Goal: Transaction & Acquisition: Purchase product/service

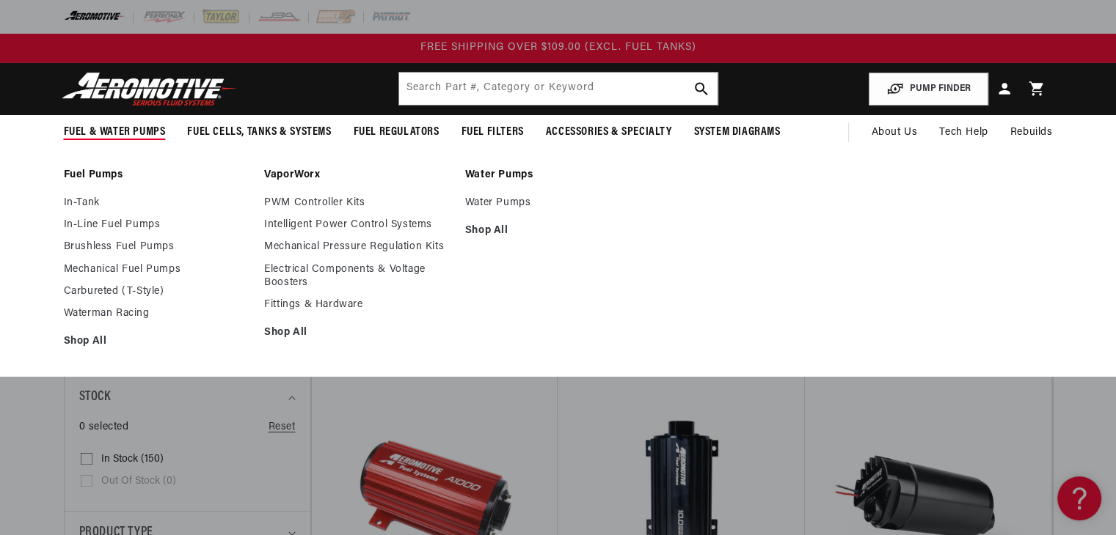
click at [91, 125] on span "Fuel & Water Pumps" at bounding box center [115, 132] width 102 height 15
click at [469, 204] on link "Water Pumps" at bounding box center [558, 203] width 186 height 13
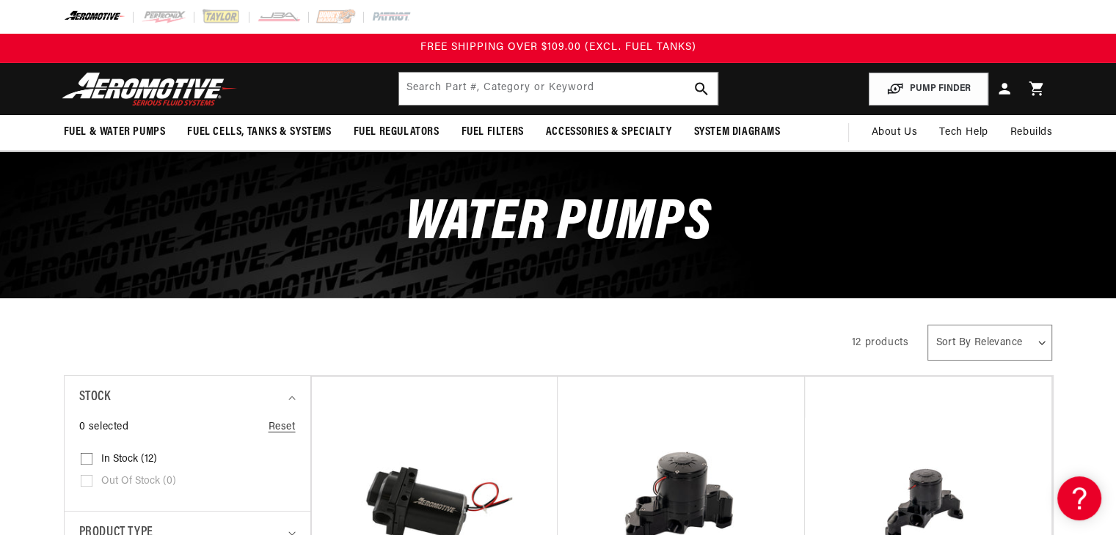
click at [678, 359] on div "All Products" at bounding box center [445, 341] width 762 height 41
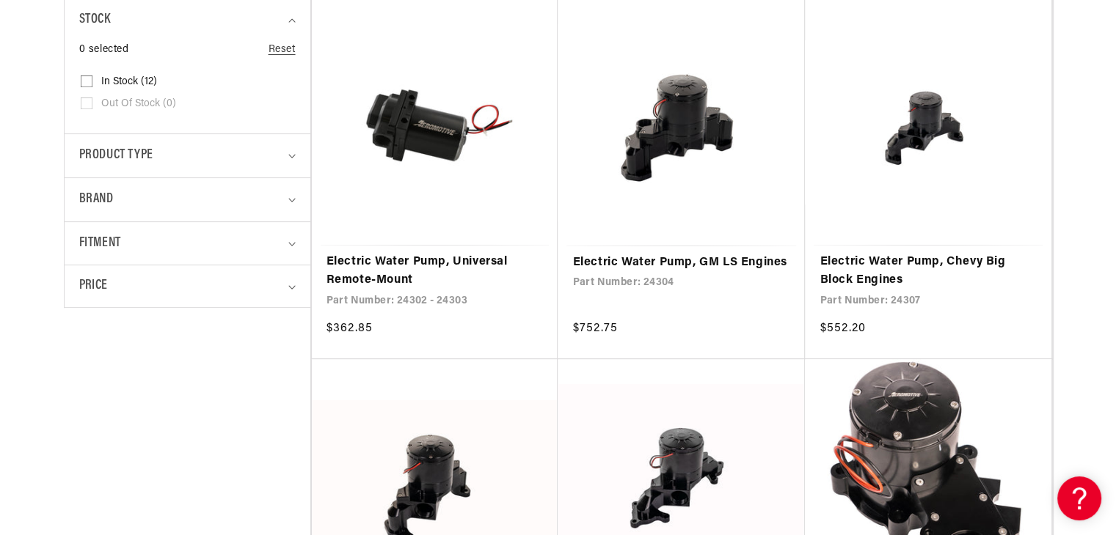
scroll to position [381, 0]
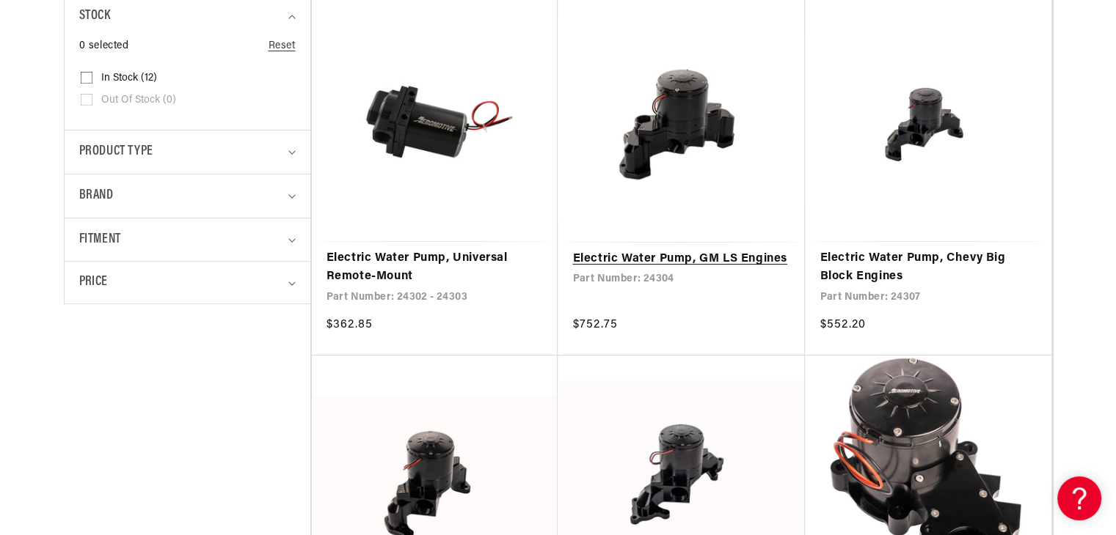
click at [673, 250] on link "Electric Water Pump, GM LS Engines" at bounding box center [681, 259] width 218 height 19
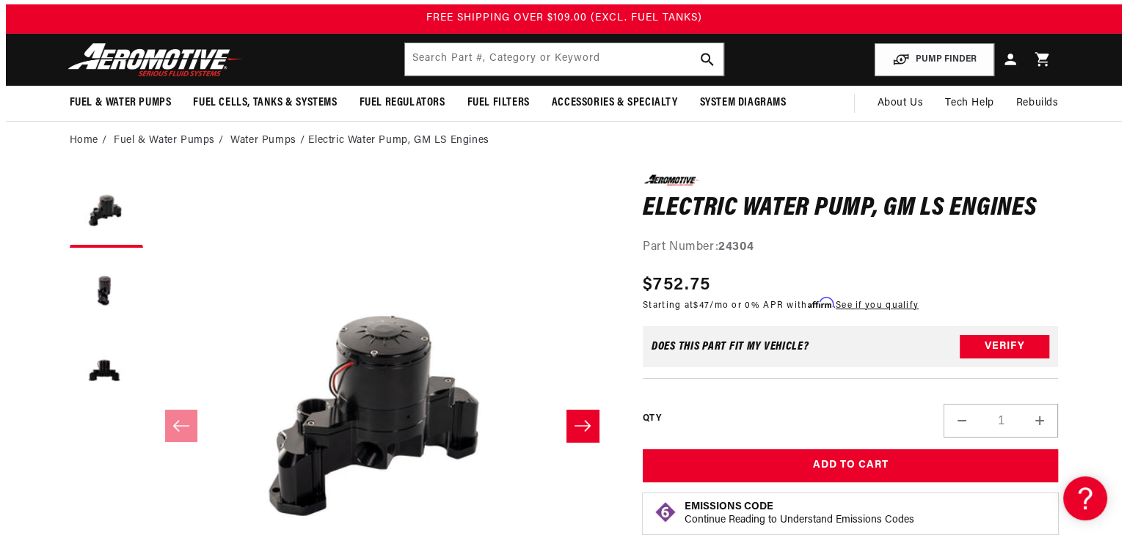
scroll to position [37, 0]
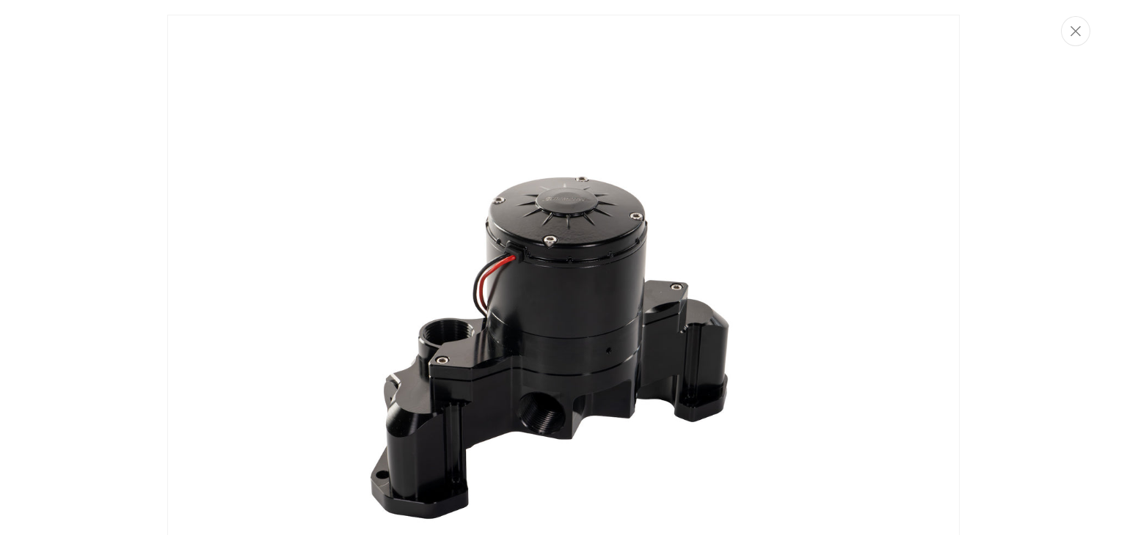
scroll to position [63, 0]
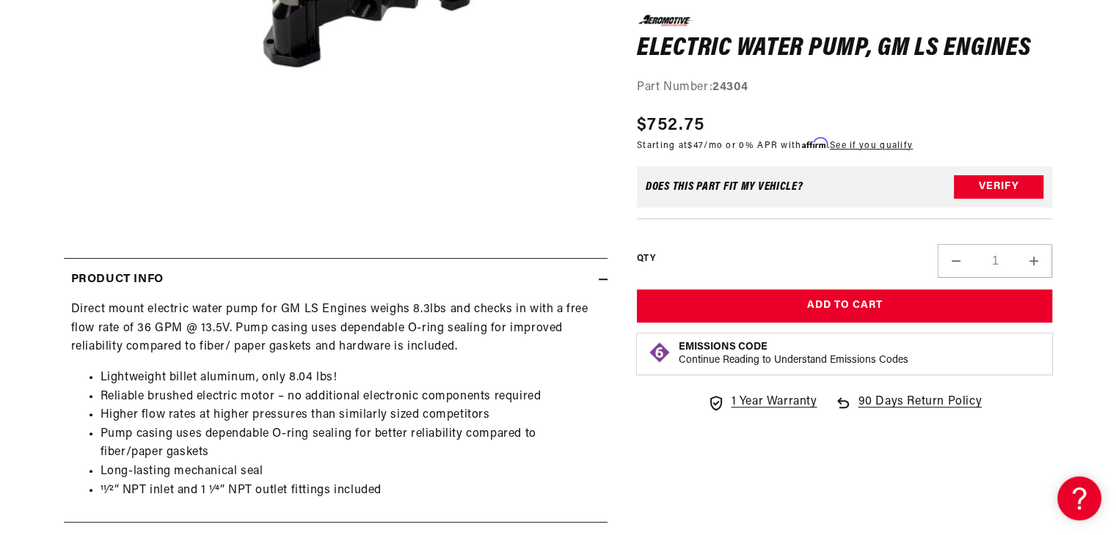
scroll to position [485, 0]
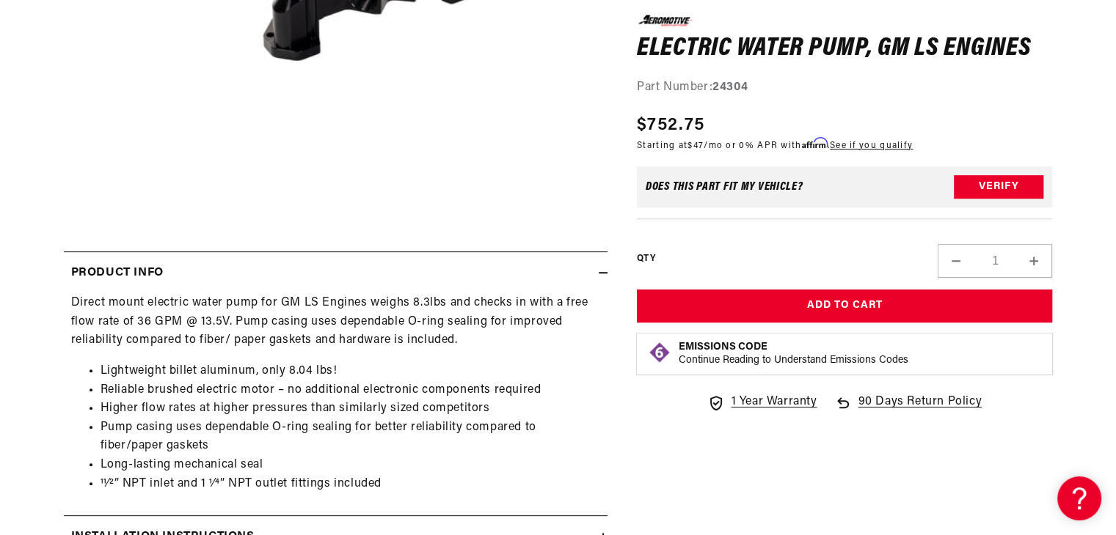
click at [1107, 210] on section "0.0 star rating Write a review Electric Water Pump, GM LS Engines Electric Wate…" at bounding box center [558, 186] width 1116 height 965
click at [602, 274] on icon at bounding box center [603, 272] width 9 height 9
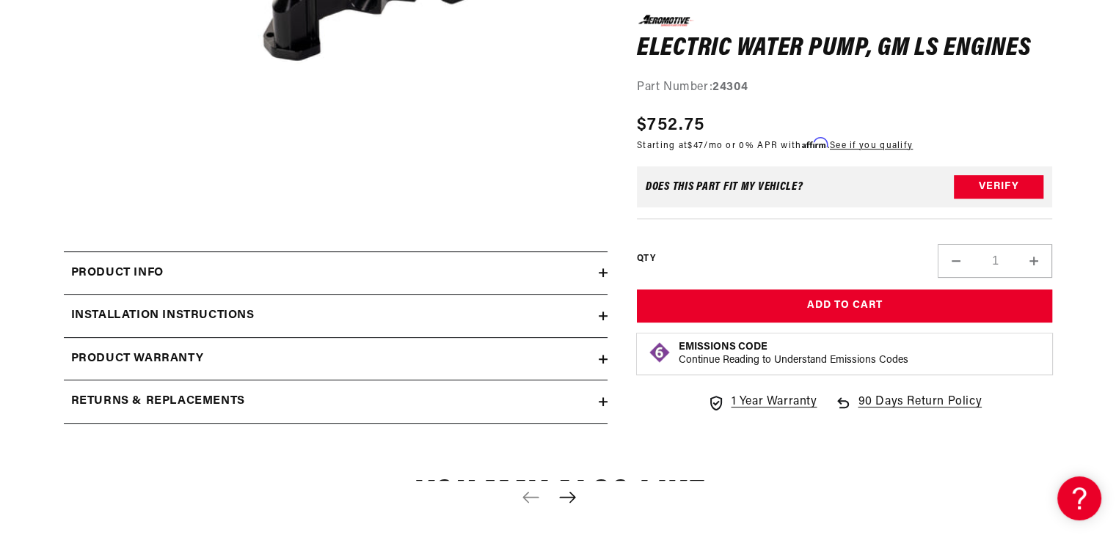
click at [603, 274] on icon at bounding box center [603, 272] width 0 height 9
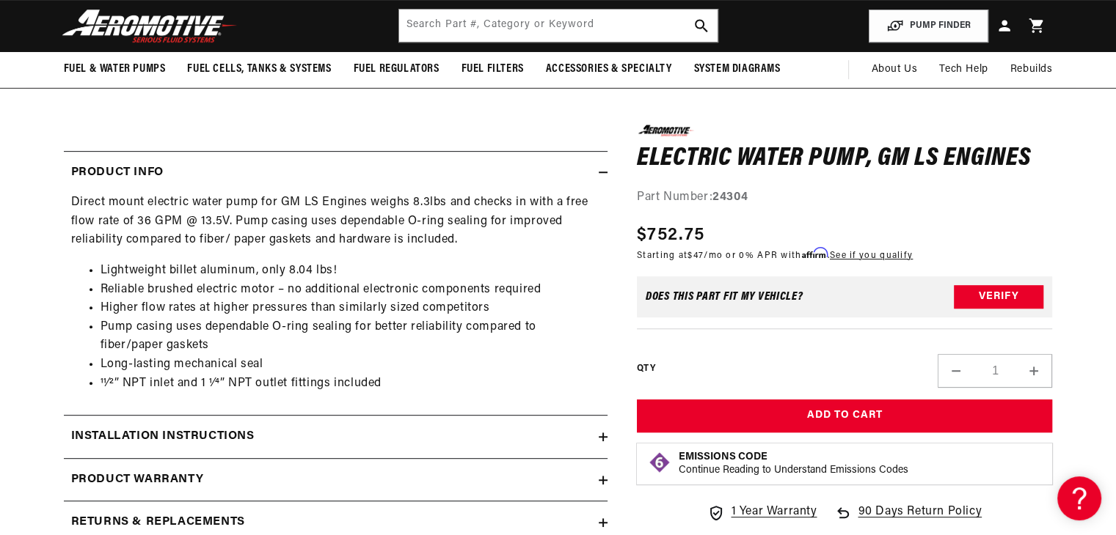
scroll to position [573, 0]
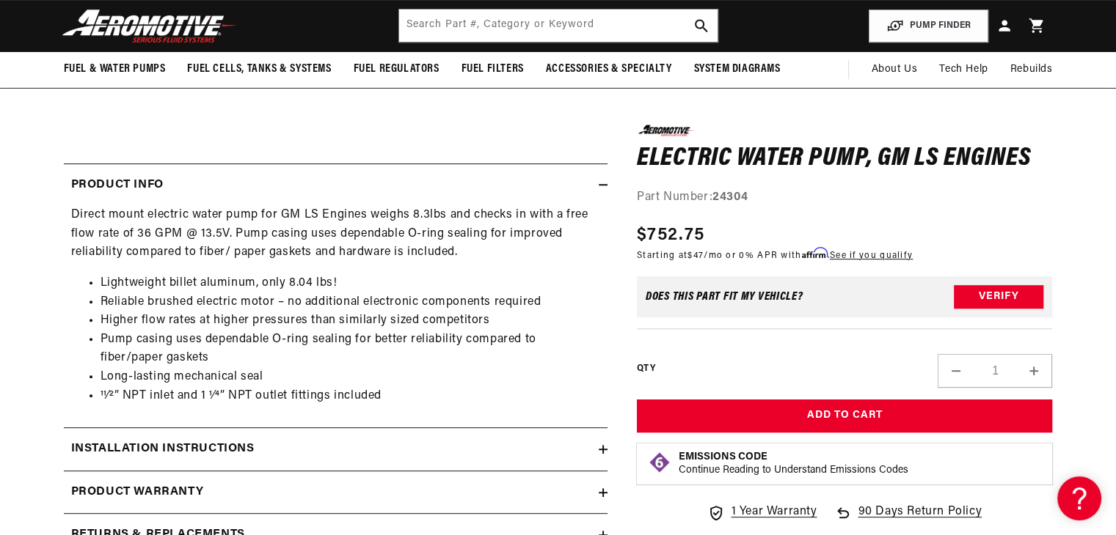
click at [607, 183] on div "0.0 star rating Write a review Electric Water Pump, GM LS Engines Electric Wate…" at bounding box center [829, 101] width 445 height 941
click at [599, 185] on icon at bounding box center [603, 184] width 9 height 9
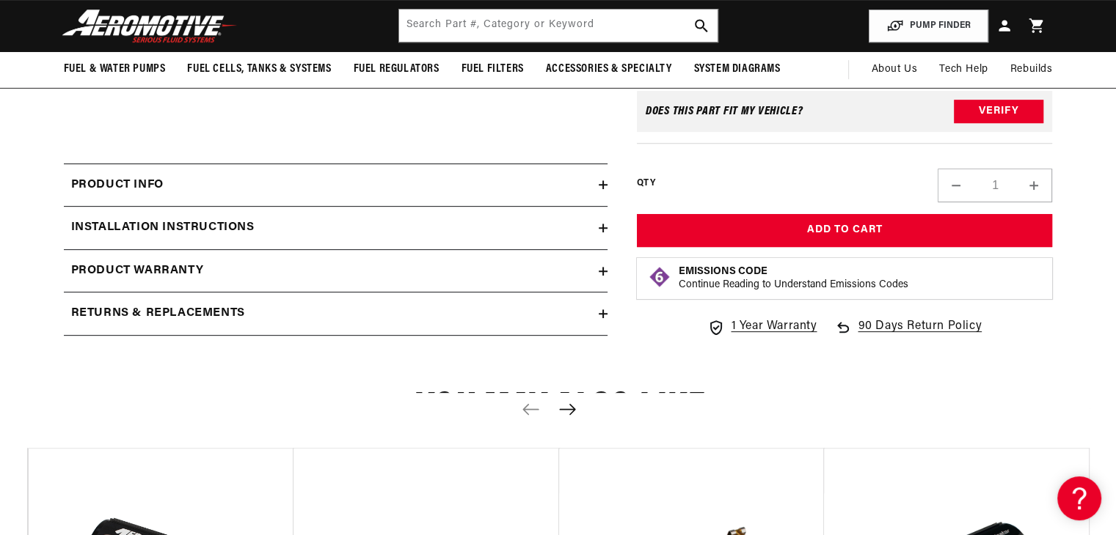
click at [604, 228] on icon at bounding box center [603, 228] width 9 height 0
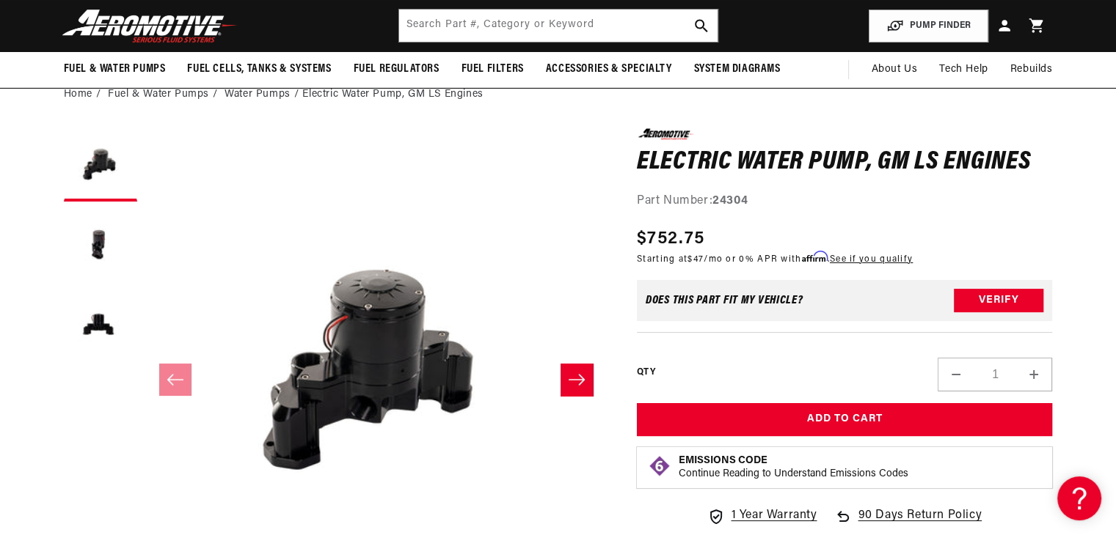
scroll to position [0, 0]
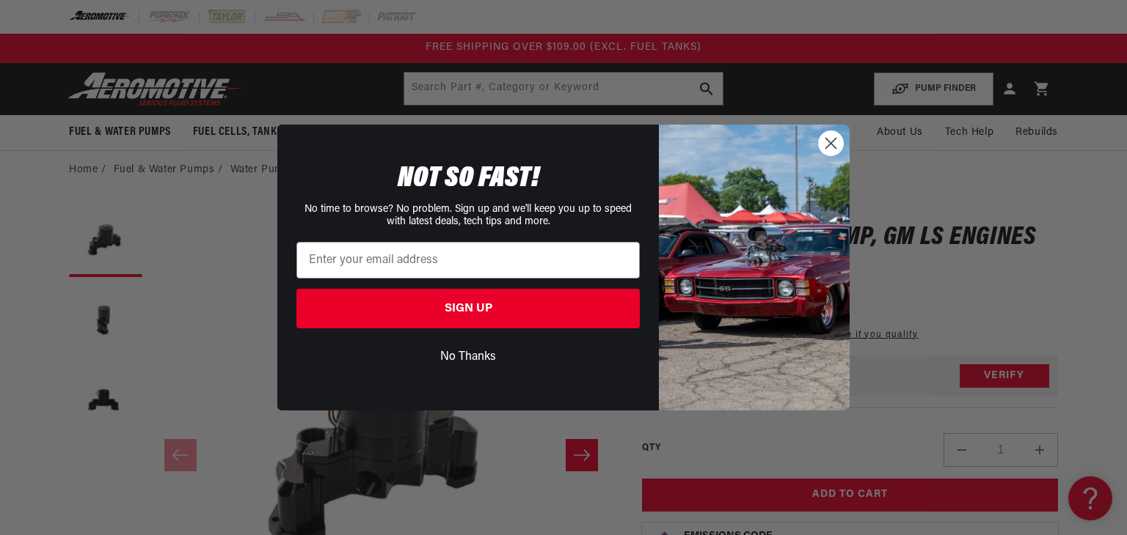
click at [467, 356] on button "No Thanks" at bounding box center [467, 357] width 343 height 28
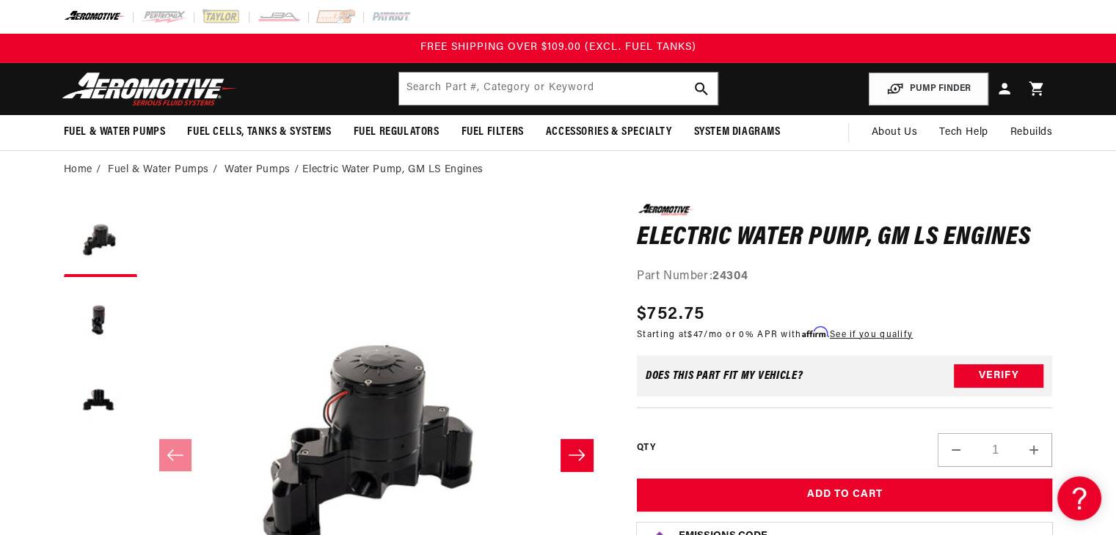
click at [576, 456] on icon "Slide right" at bounding box center [577, 455] width 18 height 15
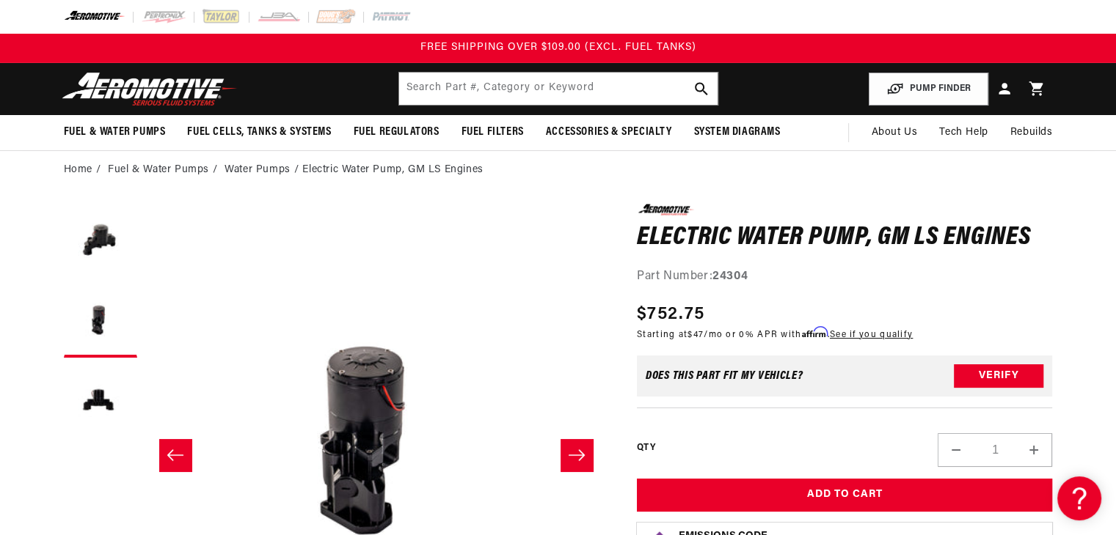
click at [576, 456] on icon "Slide right" at bounding box center [577, 455] width 18 height 15
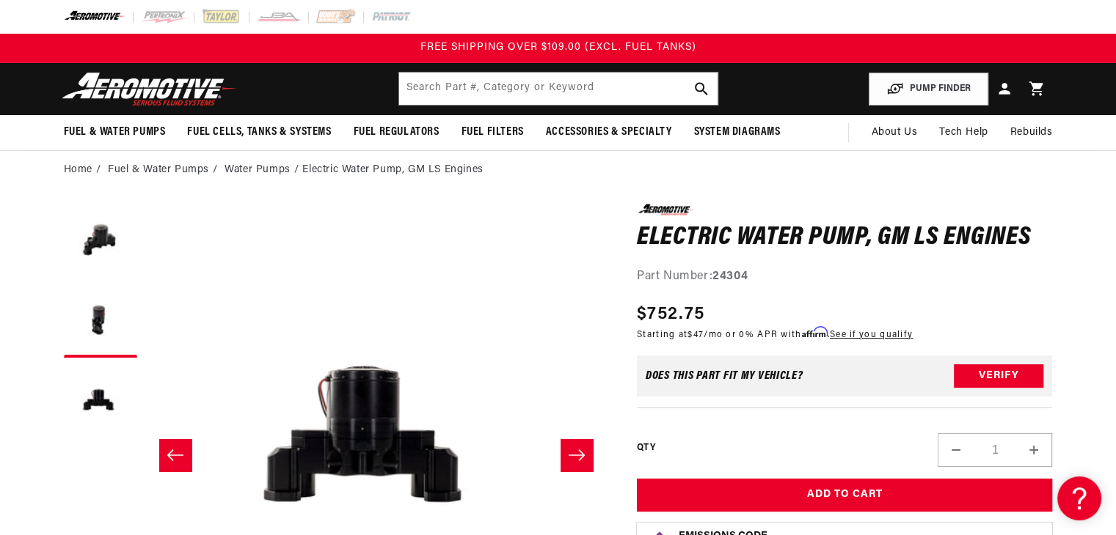
scroll to position [0, 926]
click at [576, 456] on icon "Slide right" at bounding box center [577, 455] width 18 height 15
